Goal: Task Accomplishment & Management: Complete application form

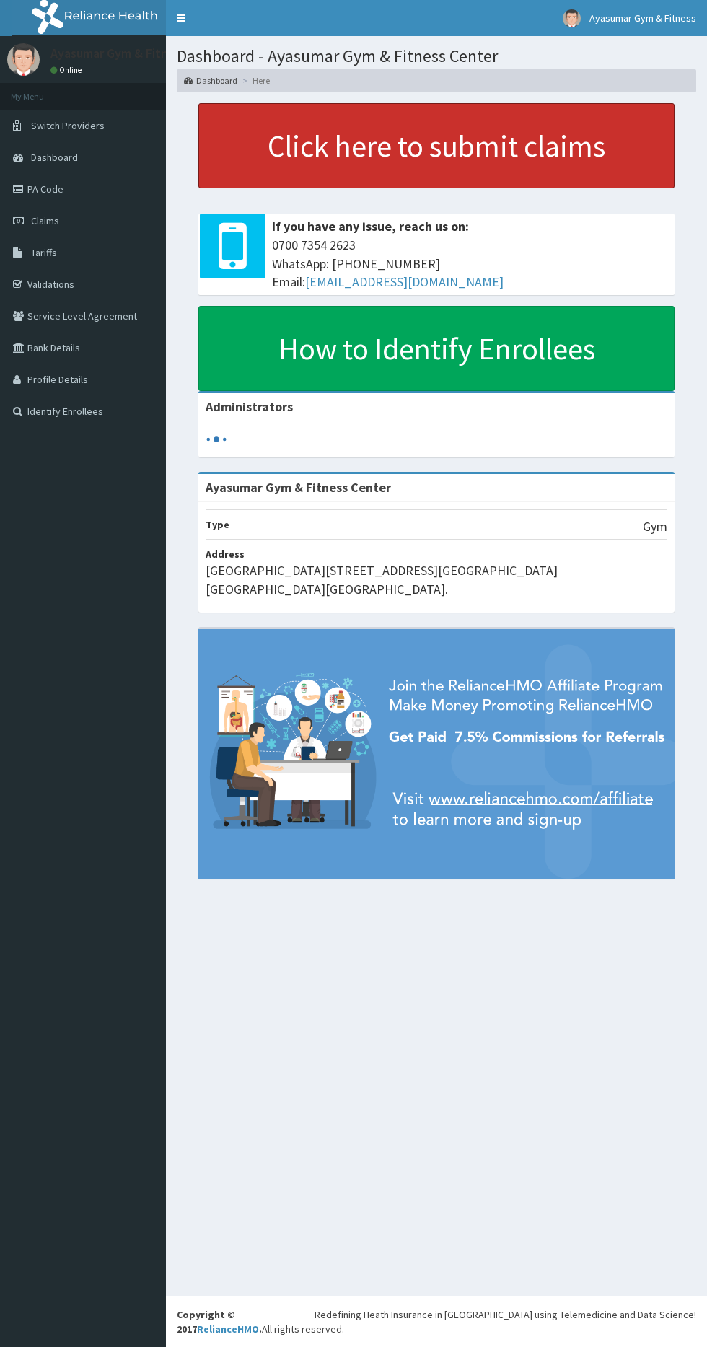
click at [325, 156] on link "Click here to submit claims" at bounding box center [436, 145] width 476 height 85
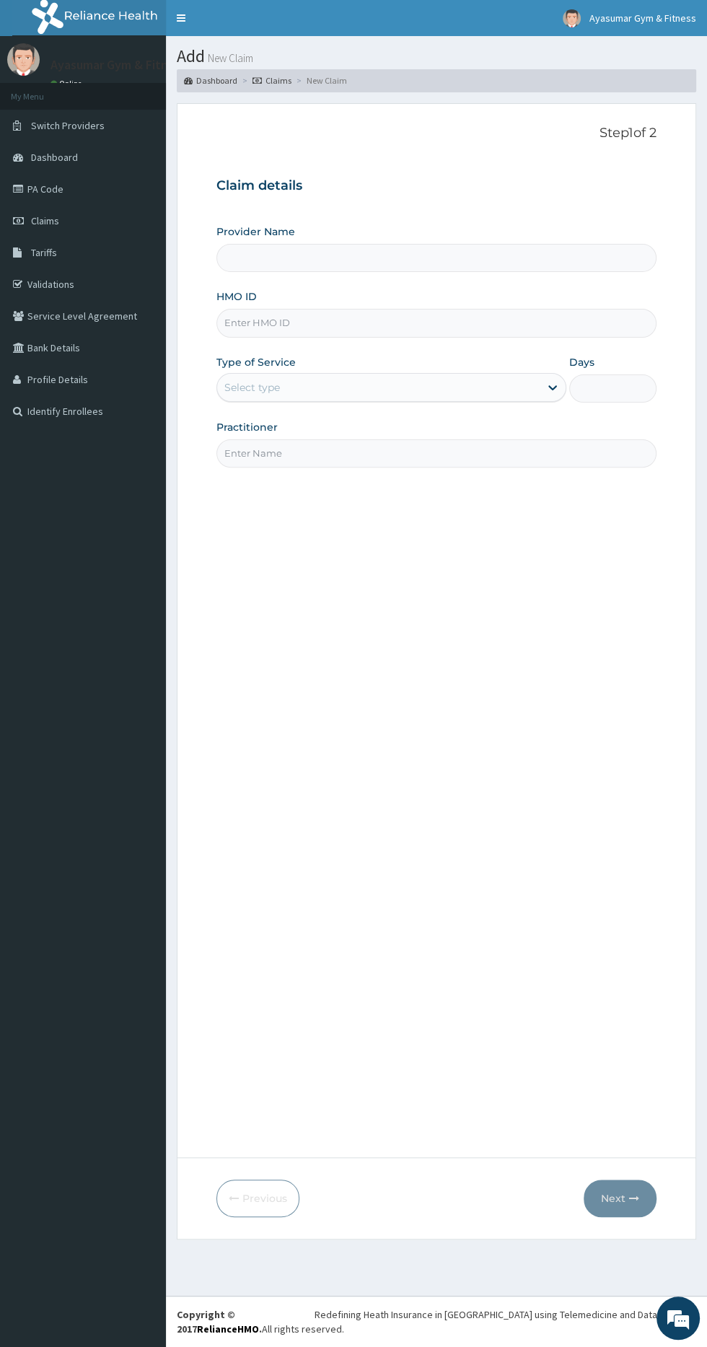
click at [463, 318] on input "HMO ID" at bounding box center [436, 323] width 440 height 28
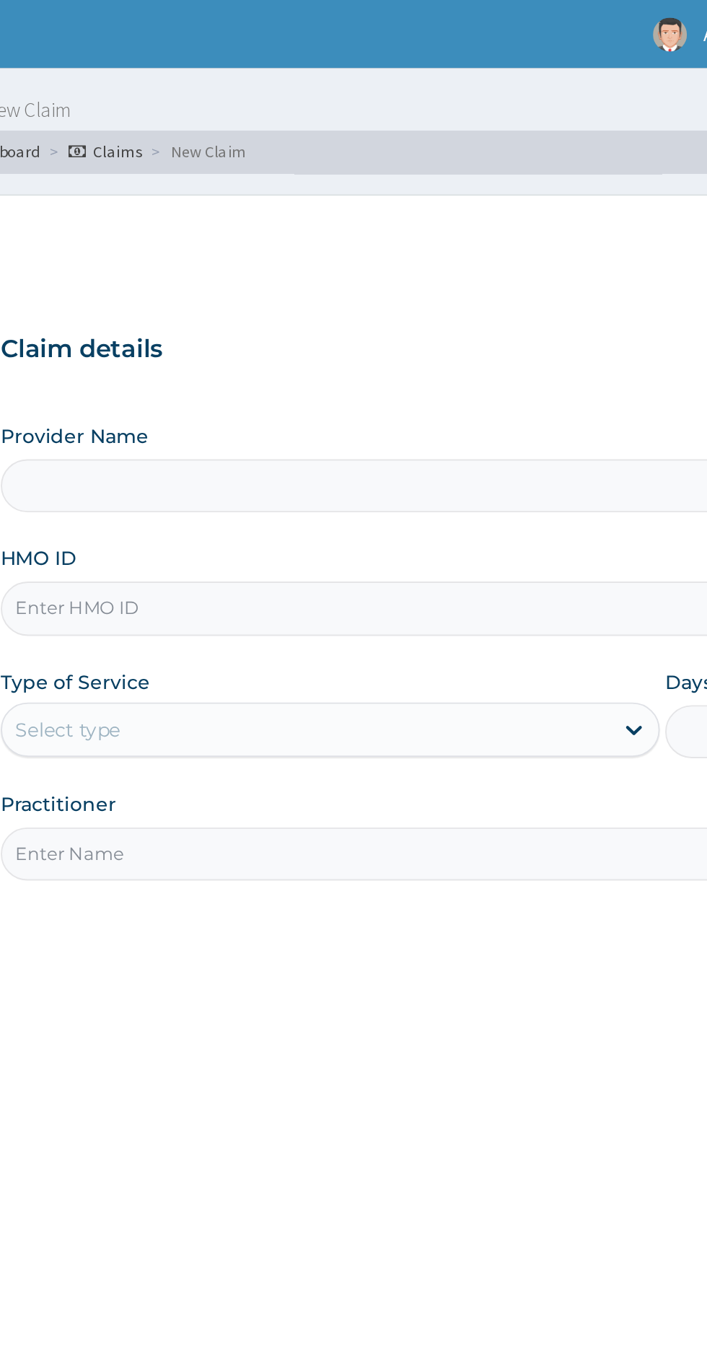
type input "Ayasumar Gym & Fitness Center"
type input "1"
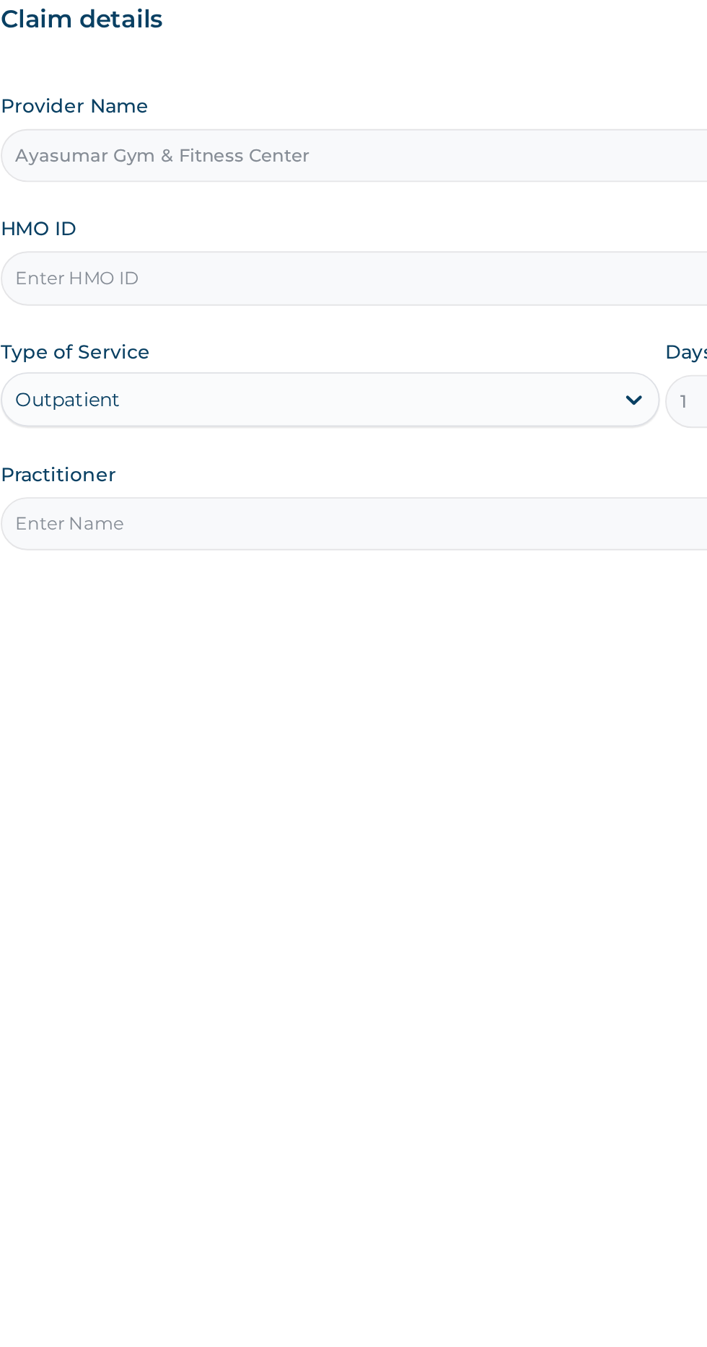
click at [408, 446] on input "Practitioner" at bounding box center [436, 453] width 440 height 28
click at [413, 451] on input "Practitioner" at bounding box center [436, 453] width 440 height 28
click at [447, 322] on input "HMO ID" at bounding box center [436, 323] width 440 height 28
type input "KUD/10332/A"
click at [411, 455] on input "Practitioner" at bounding box center [436, 453] width 440 height 28
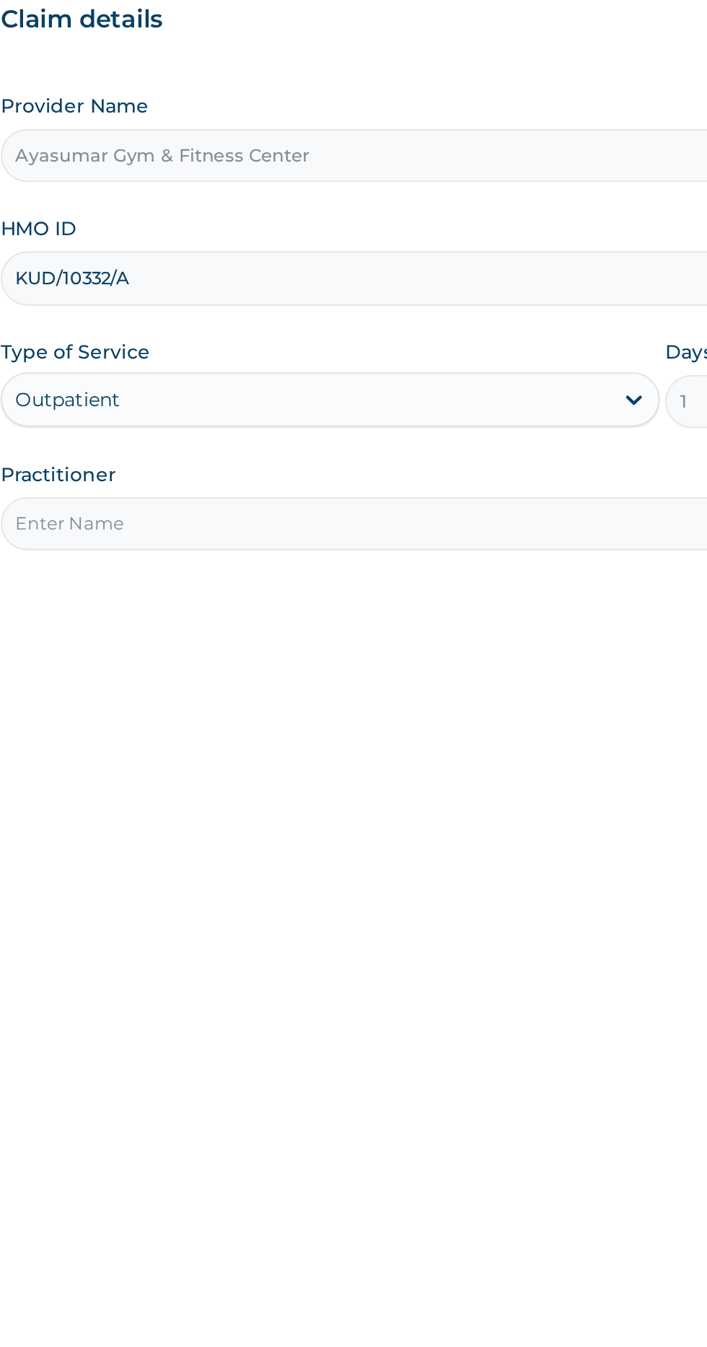
type input "COACH BEAM"
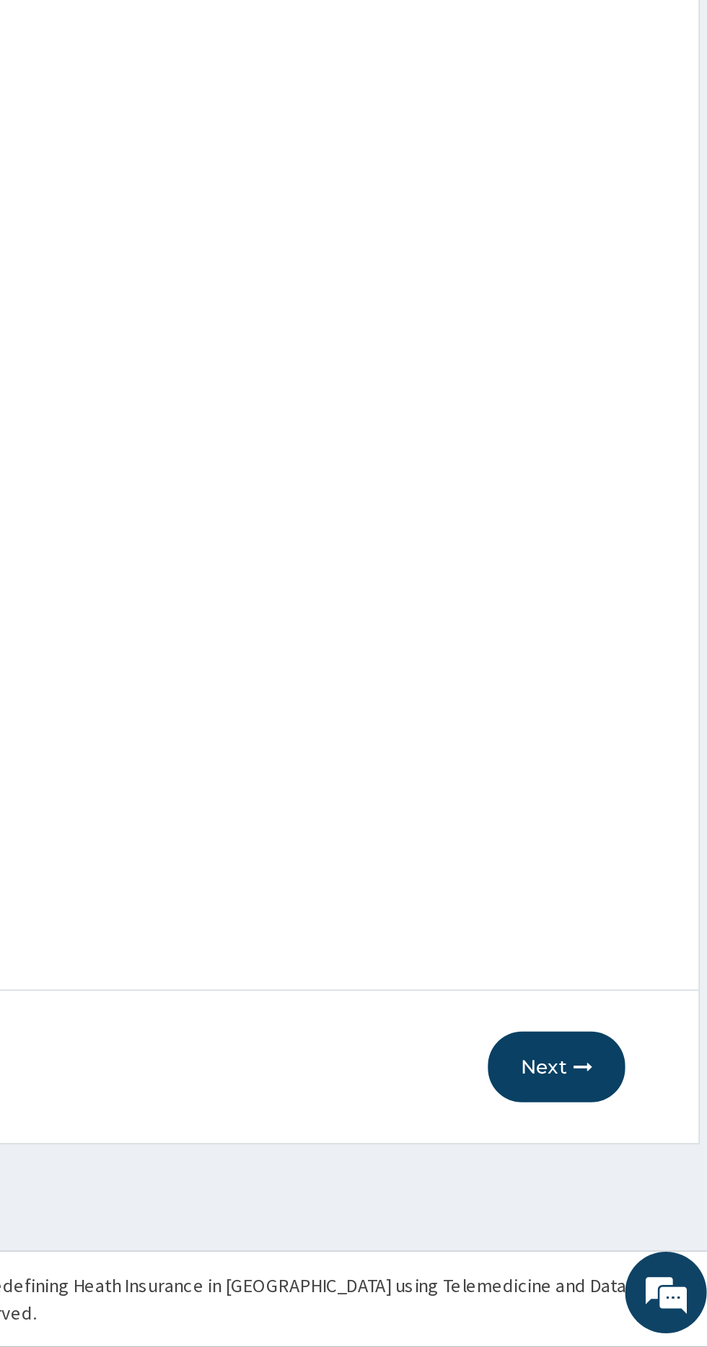
click at [628, 1197] on button "Next" at bounding box center [620, 1199] width 73 height 38
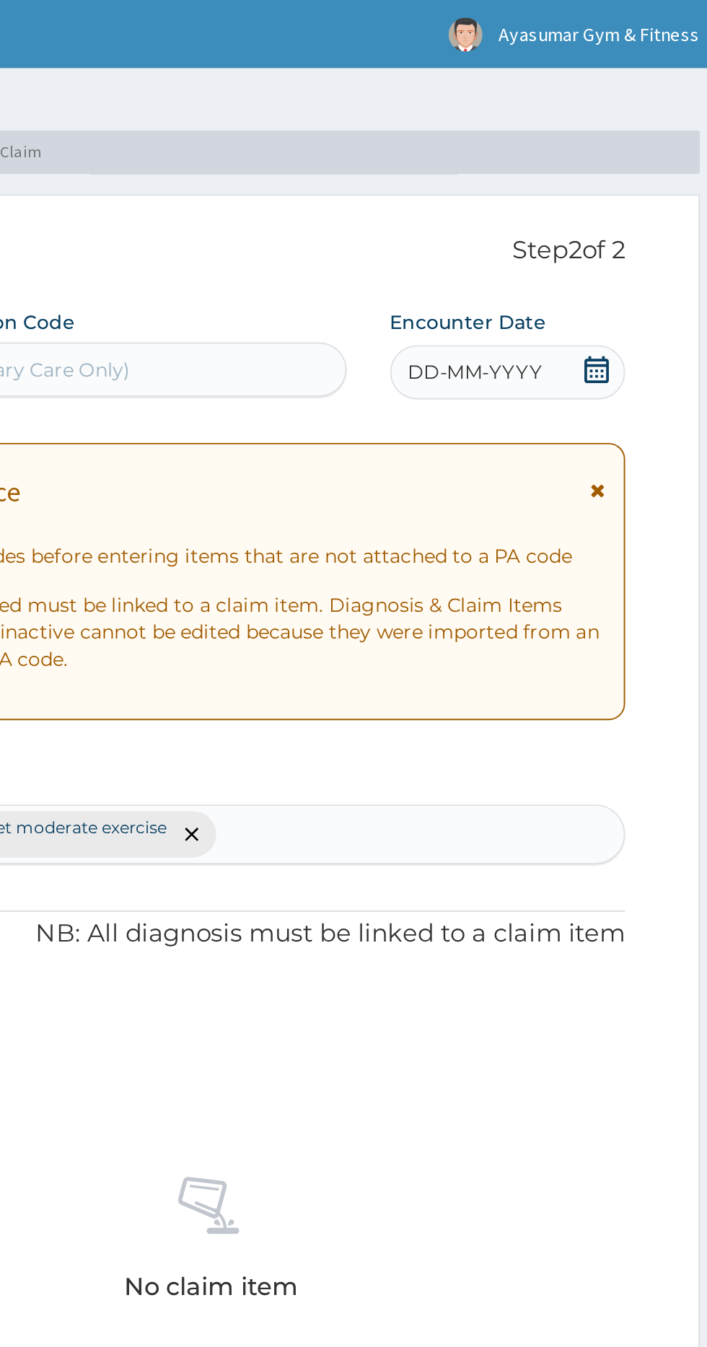
click at [644, 196] on icon at bounding box center [641, 196] width 13 height 14
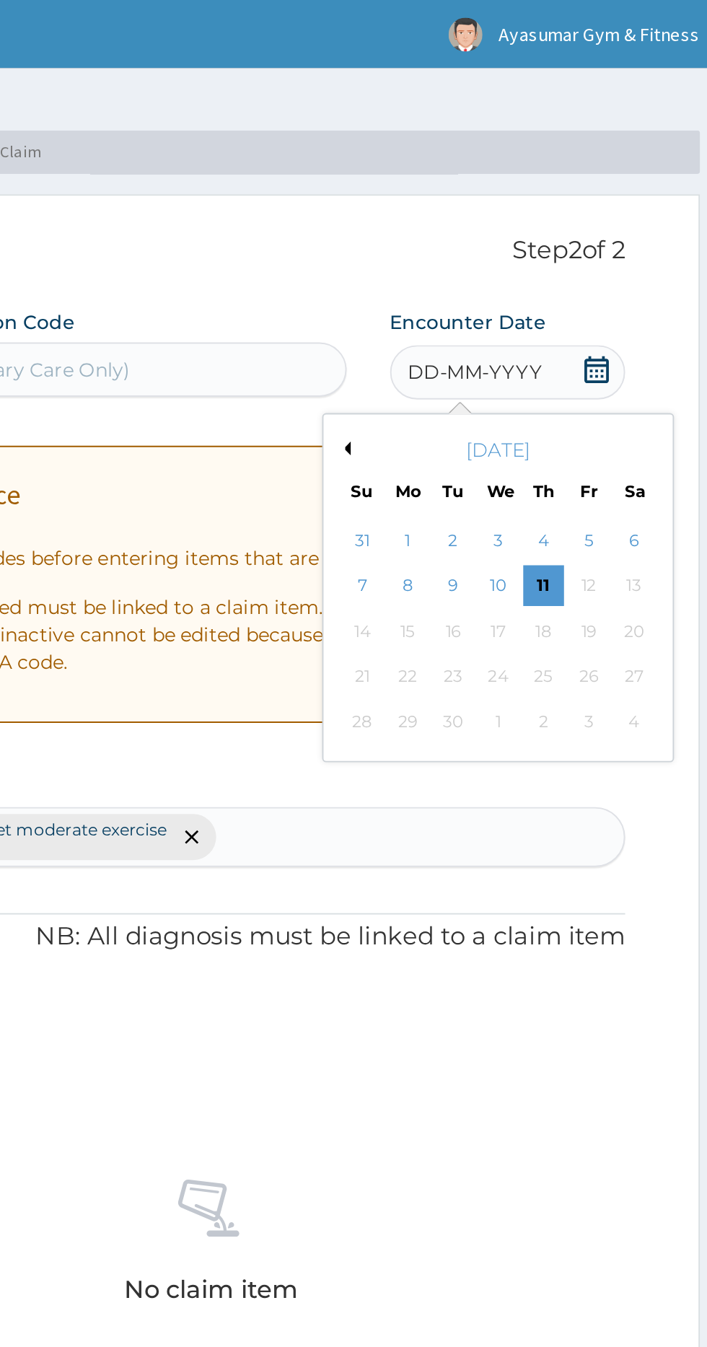
click at [613, 310] on div "11" at bounding box center [614, 312] width 22 height 22
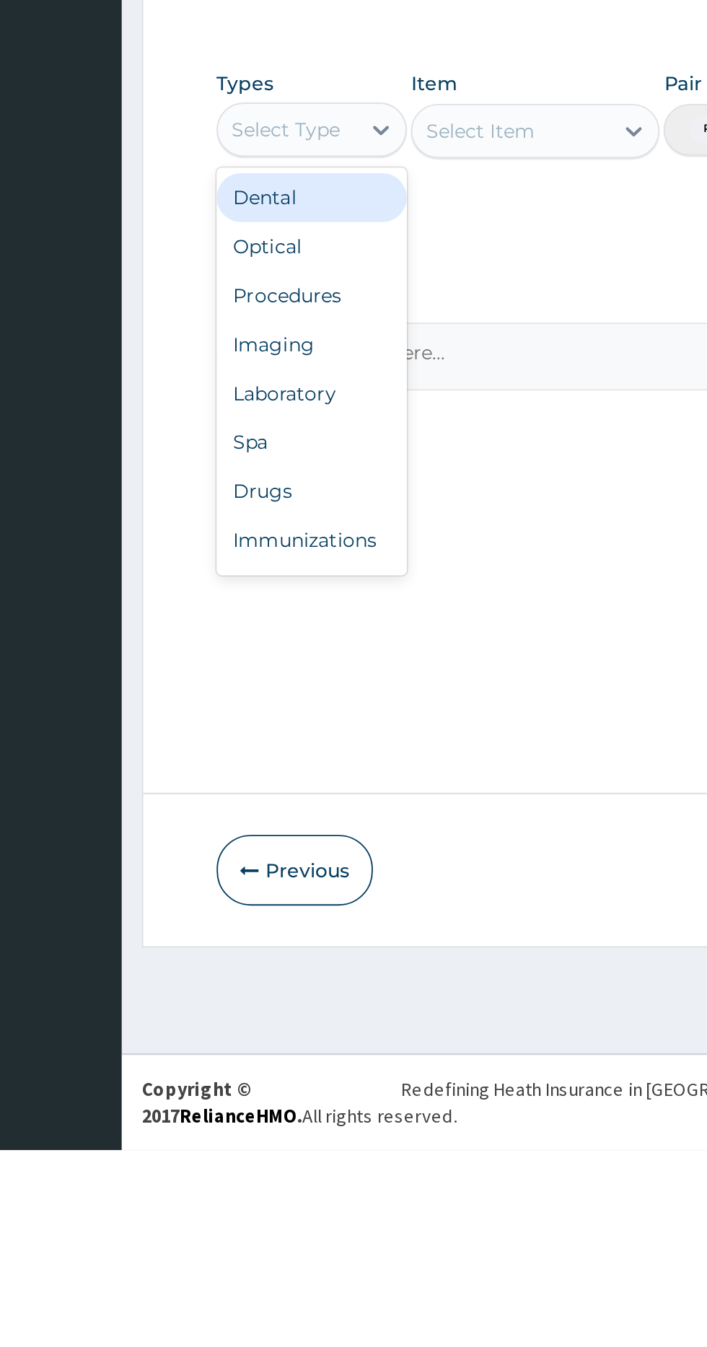
scroll to position [48, 0]
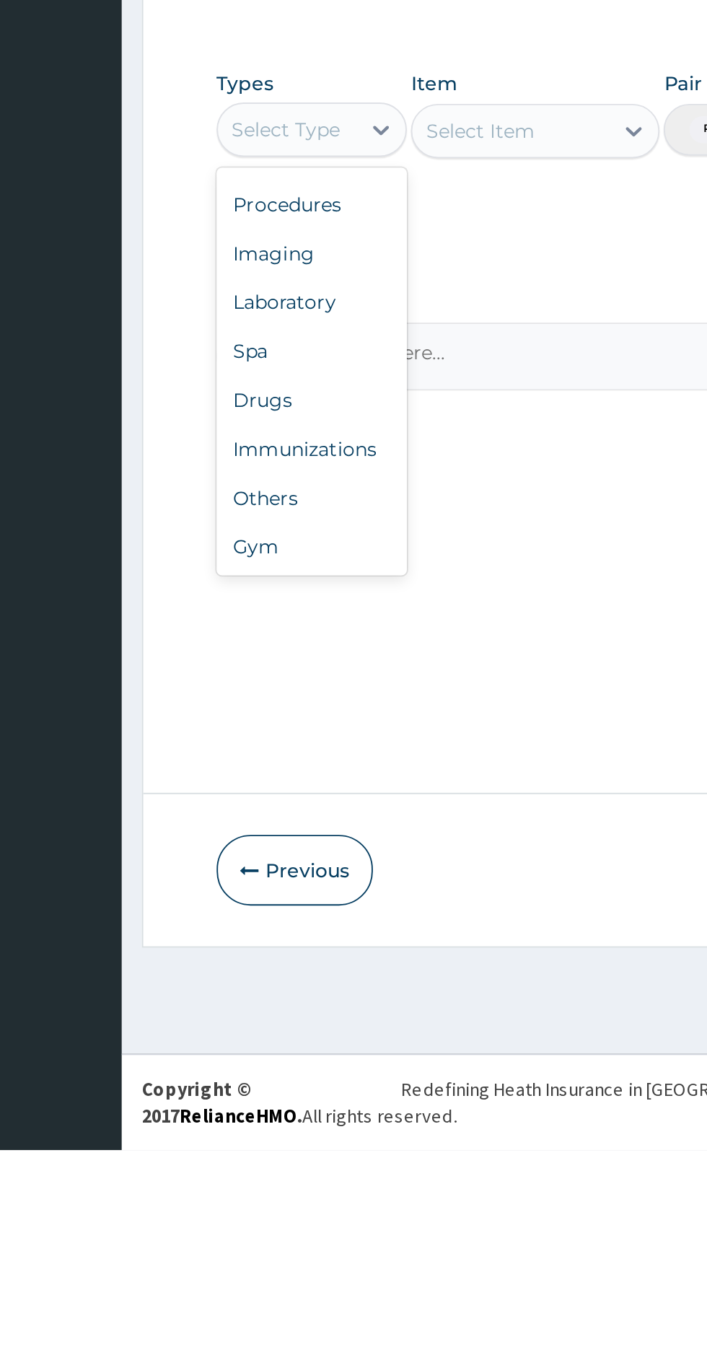
click at [264, 1030] on div "Gym" at bounding box center [266, 1027] width 101 height 26
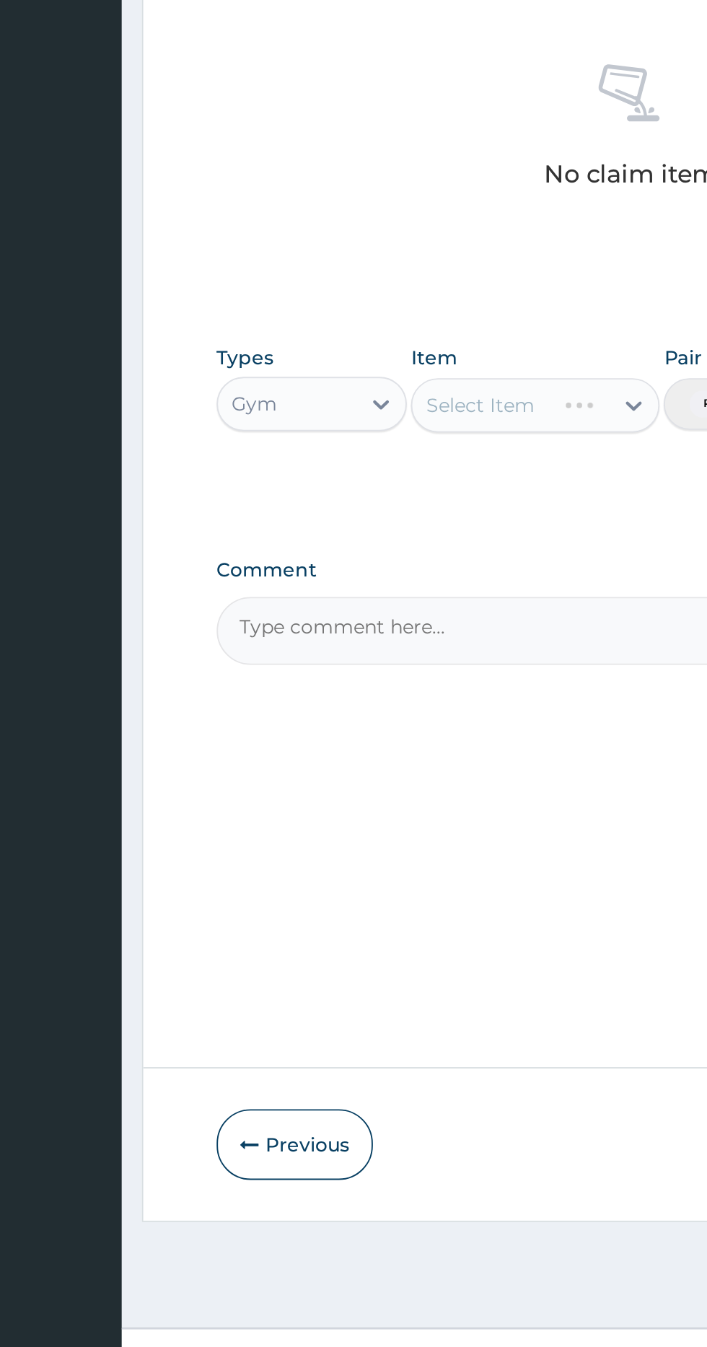
click at [370, 820] on div "Item Select Item" at bounding box center [386, 805] width 132 height 62
click at [348, 839] on div "GYM" at bounding box center [386, 842] width 132 height 26
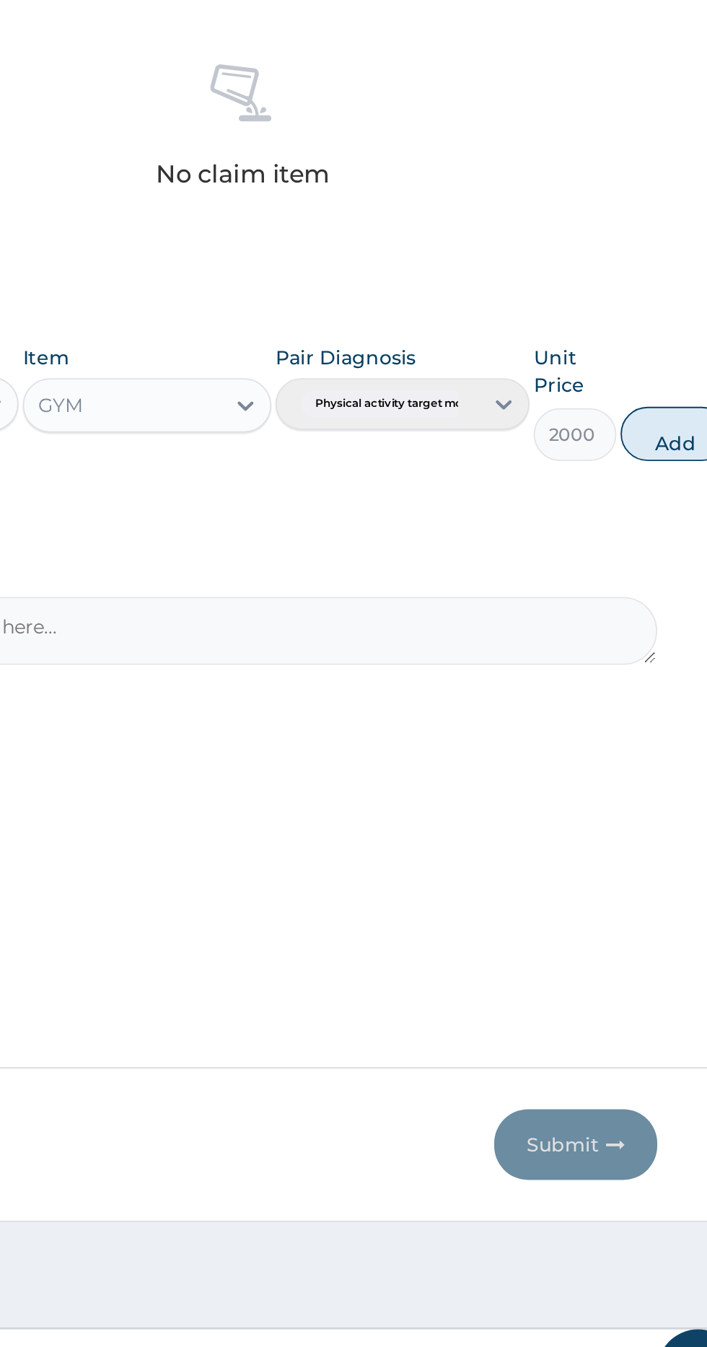
scroll to position [0, 0]
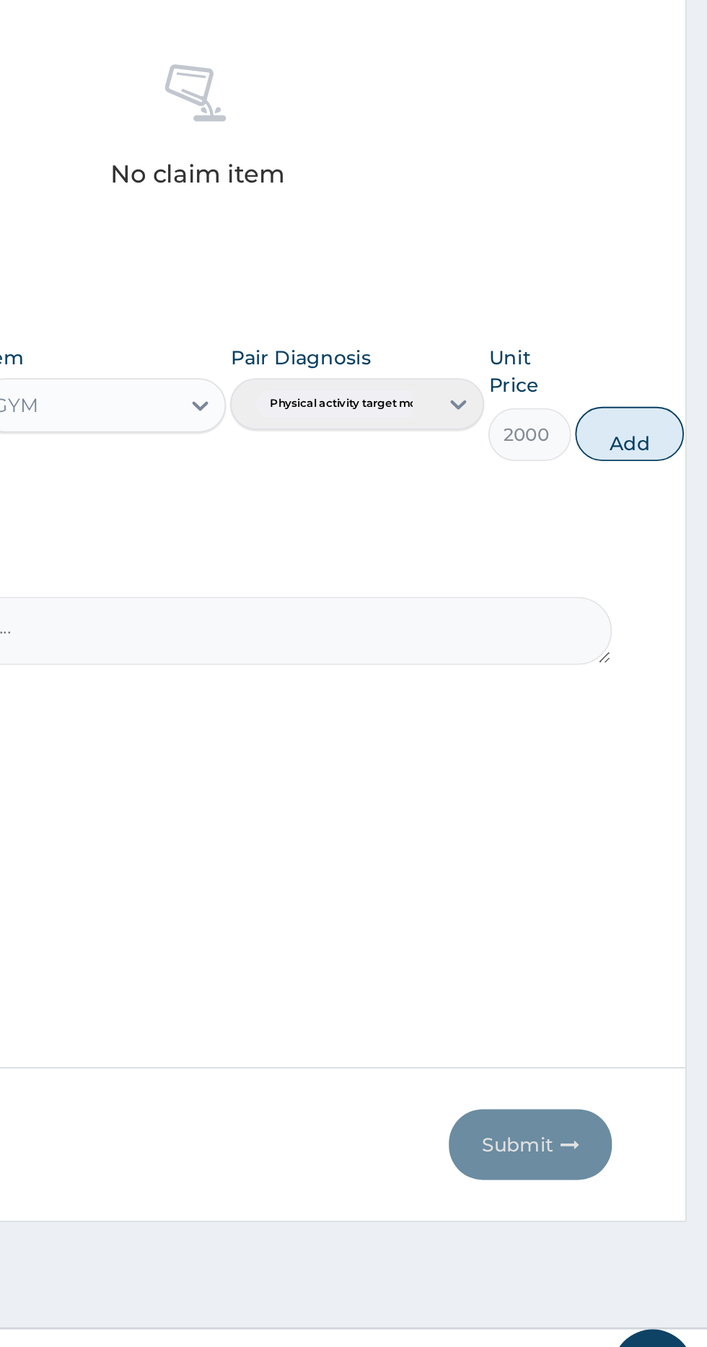
click at [662, 809] on button "Add" at bounding box center [666, 821] width 58 height 29
type input "0"
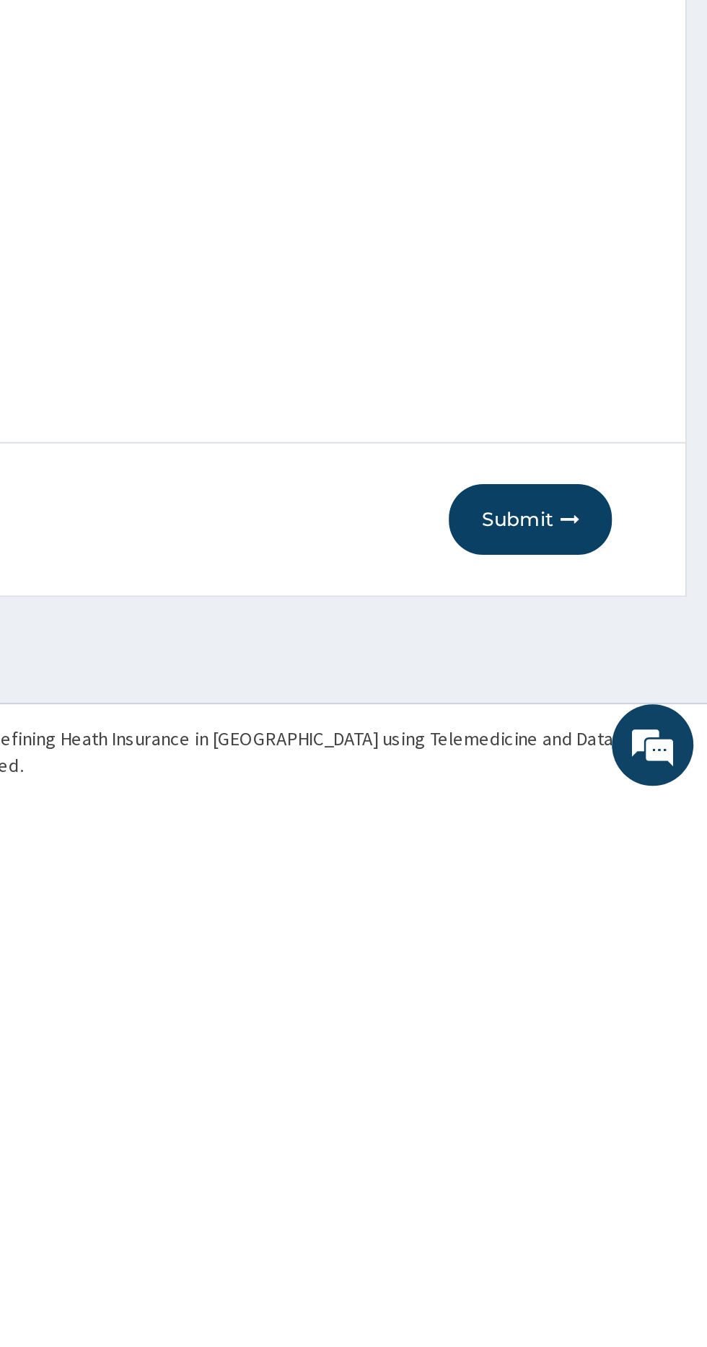
click at [620, 1196] on button "Submit" at bounding box center [613, 1199] width 87 height 38
